Goal: Task Accomplishment & Management: Use online tool/utility

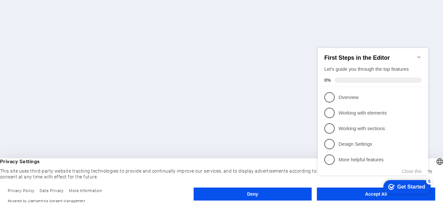
click at [356, 194] on div "checkmark Get Started 5 First Steps in the Editor Let's guide you through the t…" at bounding box center [374, 117] width 118 height 158
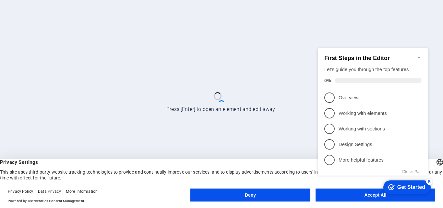
click at [364, 196] on div "checkmark Get Started 5 First Steps in the Editor Let's guide you through the t…" at bounding box center [374, 118] width 118 height 158
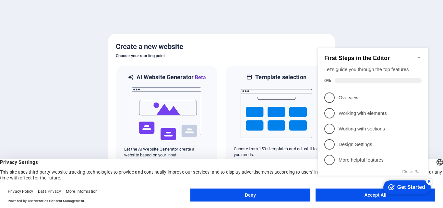
click at [399, 185] on div "Get Started" at bounding box center [411, 187] width 28 height 6
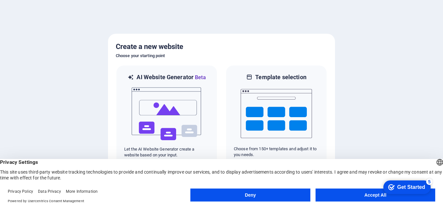
click at [398, 184] on div "Get Started" at bounding box center [411, 187] width 28 height 6
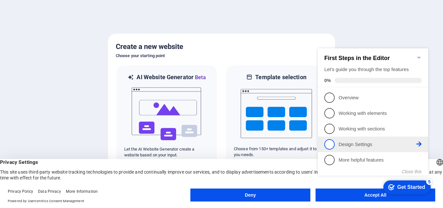
click at [367, 146] on p "Design Settings - incomplete" at bounding box center [378, 144] width 78 height 7
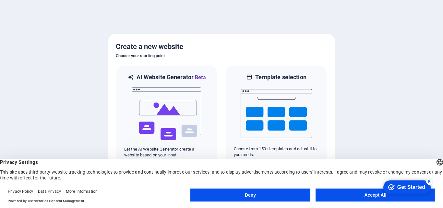
click at [360, 195] on button "Accept All" at bounding box center [376, 194] width 120 height 13
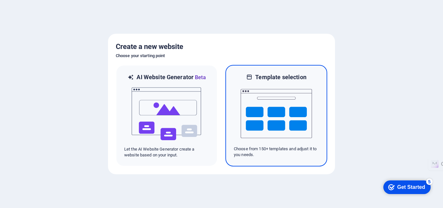
click at [286, 111] on img at bounding box center [276, 113] width 71 height 65
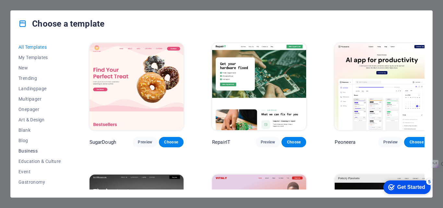
click at [33, 149] on span "Business" at bounding box center [39, 150] width 42 height 5
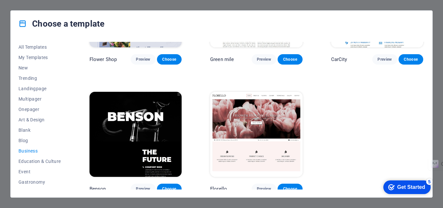
scroll to position [212, 0]
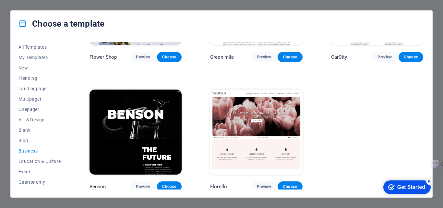
drag, startPoint x: 424, startPoint y: 99, endPoint x: 19, endPoint y: 3, distance: 415.6
click at [37, 120] on span "Art & Design" at bounding box center [39, 119] width 42 height 5
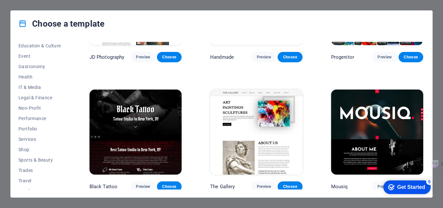
scroll to position [122, 0]
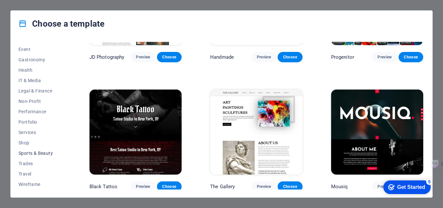
click at [46, 154] on span "Sports & Beauty" at bounding box center [39, 152] width 42 height 5
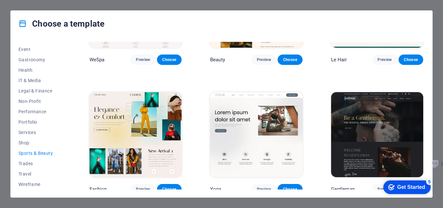
scroll to position [212, 0]
click at [29, 143] on span "Shop" at bounding box center [39, 142] width 42 height 5
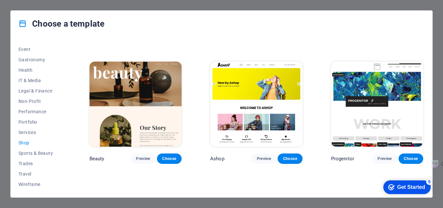
scroll to position [266, 0]
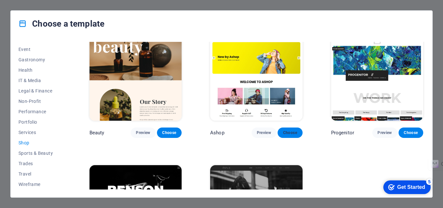
click at [289, 131] on span "Choose" at bounding box center [290, 132] width 14 height 5
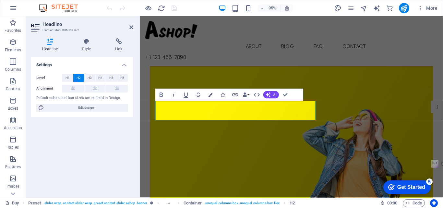
click at [276, 74] on figure at bounding box center [299, 144] width 297 height 150
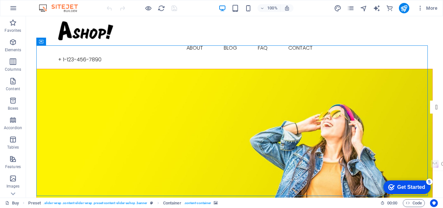
click at [399, 182] on div "checkmark Get Started 5" at bounding box center [406, 187] width 47 height 14
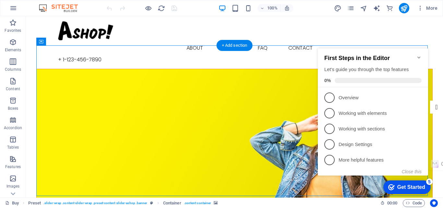
click at [259, 87] on figure at bounding box center [235, 144] width 396 height 150
click at [226, 69] on figure at bounding box center [235, 144] width 396 height 150
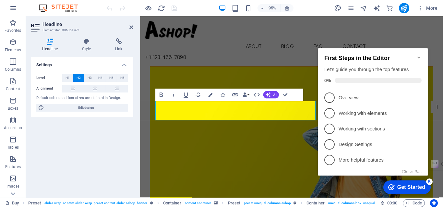
click at [205, 173] on figure at bounding box center [299, 144] width 297 height 150
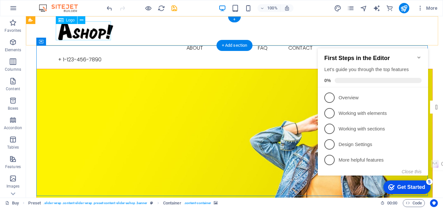
click at [96, 37] on div at bounding box center [234, 30] width 353 height 19
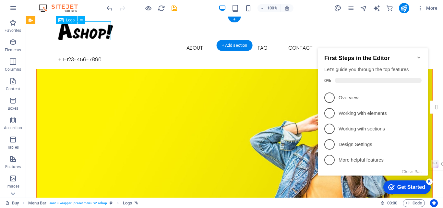
click at [96, 32] on div at bounding box center [234, 30] width 353 height 19
select select "px"
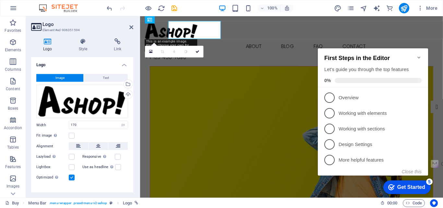
click at [96, 32] on h3 "Element #ed-906351594" at bounding box center [81, 30] width 78 height 6
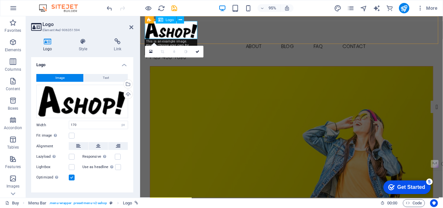
click at [161, 35] on div at bounding box center [299, 30] width 308 height 19
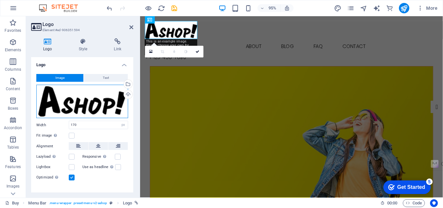
click at [88, 98] on div "Drag files here, click to choose files or select files from Files or our free s…" at bounding box center [82, 102] width 92 height 34
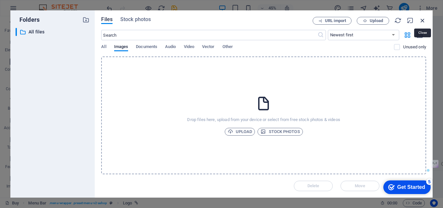
drag, startPoint x: 420, startPoint y: 19, endPoint x: 295, endPoint y: 4, distance: 126.4
click at [420, 19] on icon "button" at bounding box center [422, 20] width 7 height 7
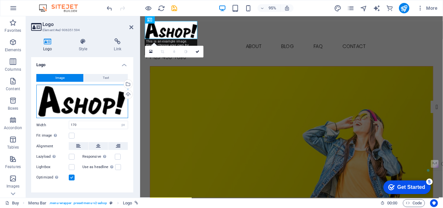
click at [114, 102] on div "Drag files here, click to choose files or select files from Files or our free s…" at bounding box center [82, 102] width 92 height 34
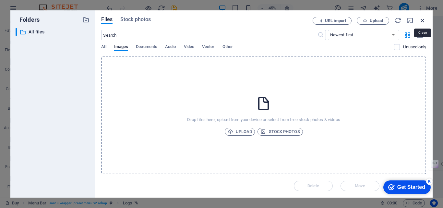
drag, startPoint x: 421, startPoint y: 21, endPoint x: 288, endPoint y: 9, distance: 133.8
click at [421, 21] on icon "button" at bounding box center [422, 20] width 7 height 7
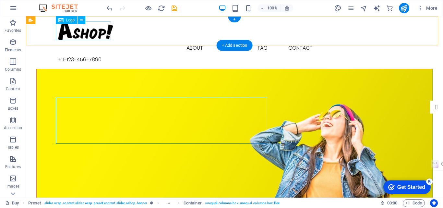
click at [82, 34] on div at bounding box center [234, 30] width 353 height 19
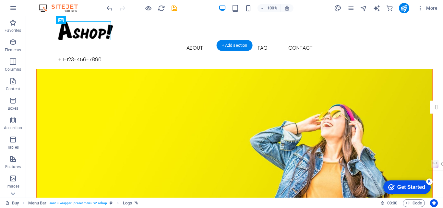
click at [146, 79] on figure at bounding box center [235, 144] width 396 height 150
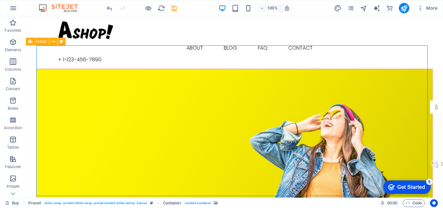
click at [408, 185] on div "Get Started" at bounding box center [411, 187] width 28 height 6
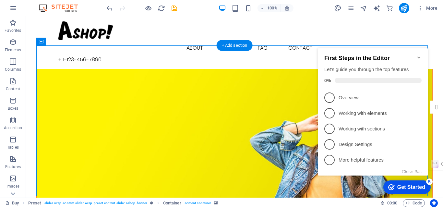
click at [194, 69] on figure at bounding box center [235, 144] width 396 height 150
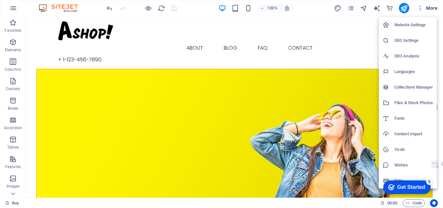
click at [153, 68] on div at bounding box center [221, 104] width 443 height 208
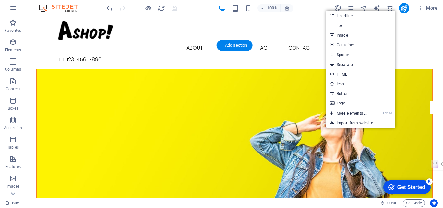
click at [281, 69] on figure at bounding box center [235, 144] width 396 height 150
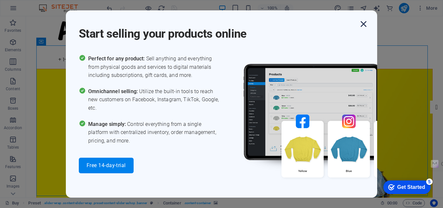
click at [360, 27] on icon "button" at bounding box center [364, 24] width 12 height 12
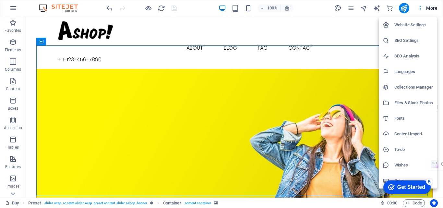
click at [427, 181] on div "5" at bounding box center [429, 181] width 6 height 6
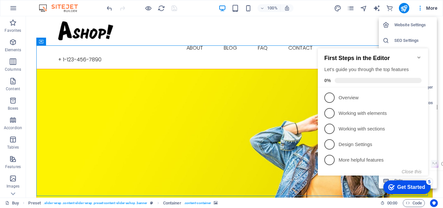
click at [222, 91] on div at bounding box center [221, 104] width 443 height 208
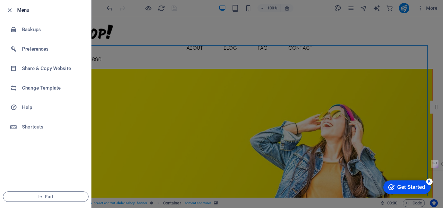
click at [138, 77] on div at bounding box center [221, 104] width 443 height 208
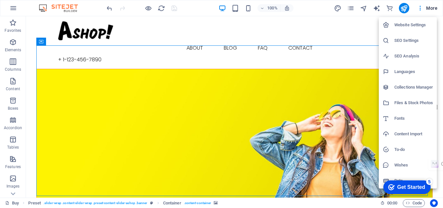
drag, startPoint x: 443, startPoint y: 33, endPoint x: 443, endPoint y: 74, distance: 40.5
click at [443, 58] on div at bounding box center [221, 104] width 443 height 208
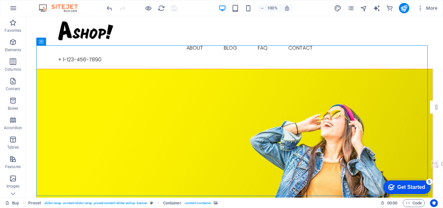
click at [427, 183] on div "5" at bounding box center [429, 181] width 6 height 6
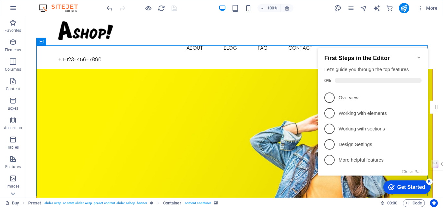
click at [427, 183] on div "5" at bounding box center [429, 181] width 6 height 6
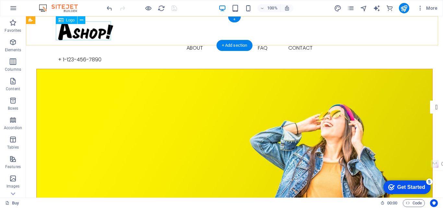
click at [80, 29] on div at bounding box center [234, 30] width 353 height 19
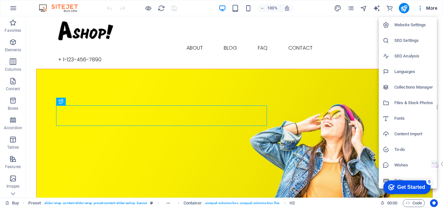
click at [350, 26] on div at bounding box center [221, 104] width 443 height 208
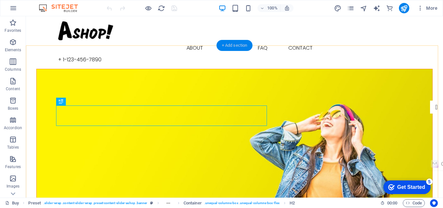
click at [218, 45] on div "+ Add section" at bounding box center [235, 45] width 36 height 11
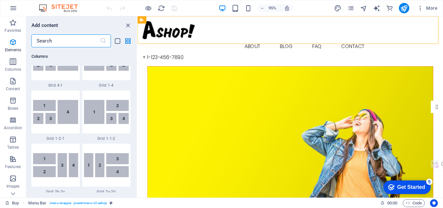
scroll to position [1135, 0]
